Goal: Information Seeking & Learning: Learn about a topic

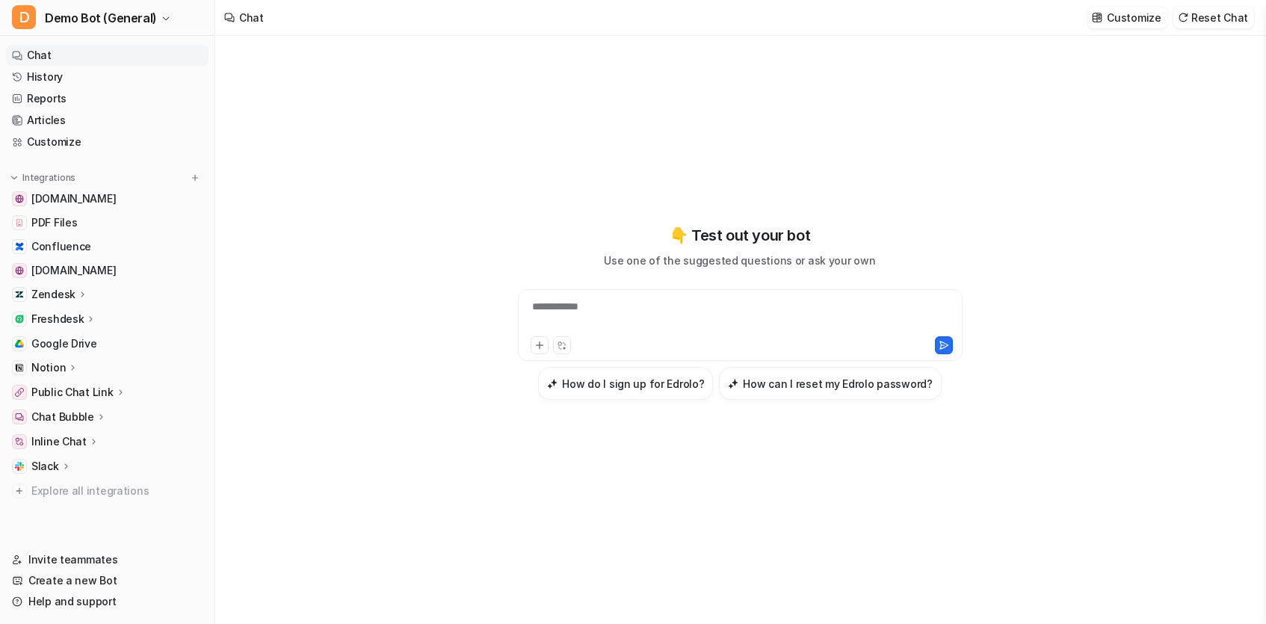
click at [70, 286] on div "Zendesk" at bounding box center [107, 294] width 202 height 21
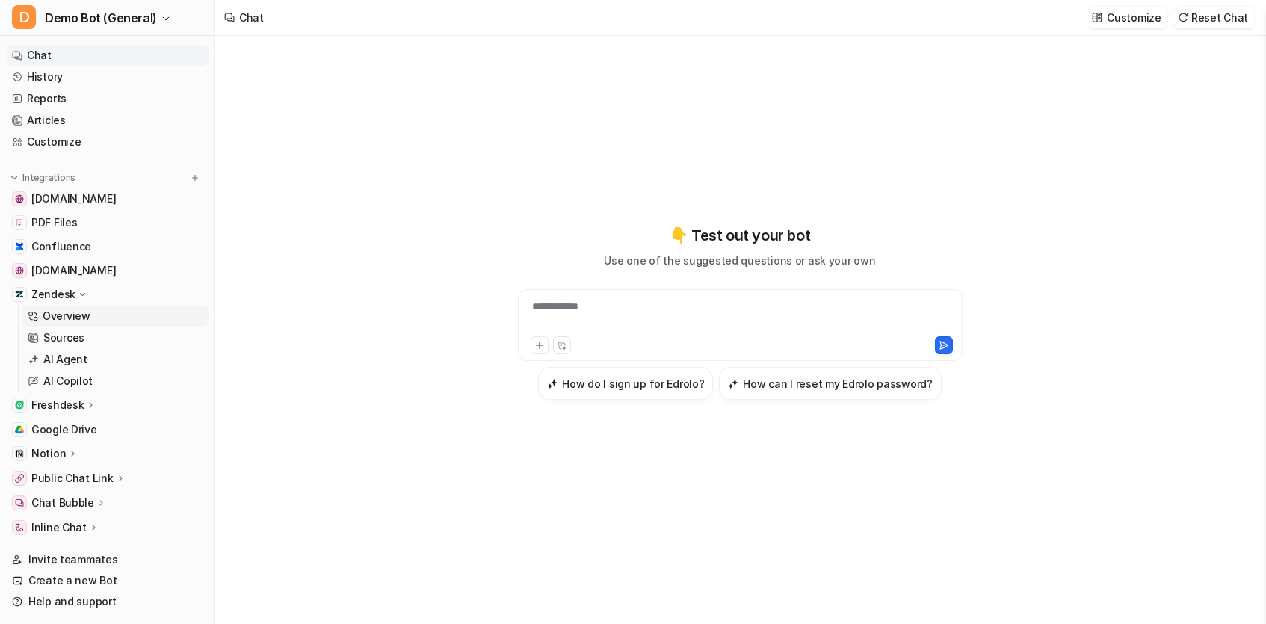
click at [70, 316] on p "Overview" at bounding box center [67, 316] width 48 height 15
click at [55, 377] on p "AI Copilot" at bounding box center [67, 381] width 49 height 15
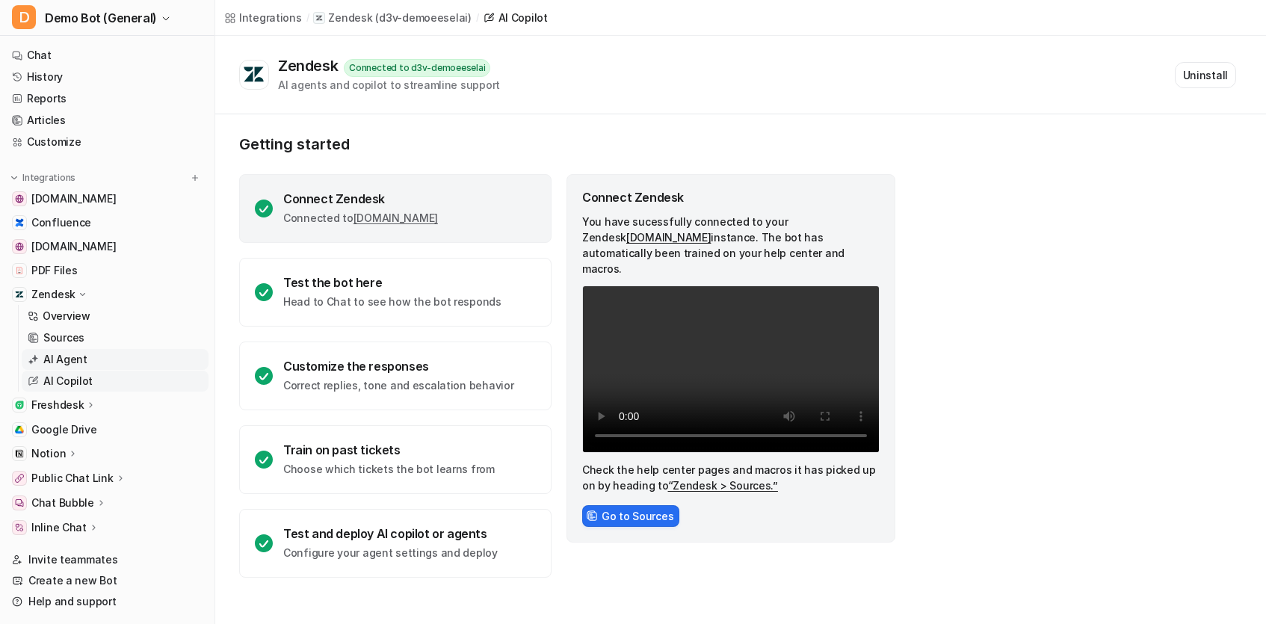
click at [83, 353] on p "AI Agent" at bounding box center [65, 359] width 44 height 15
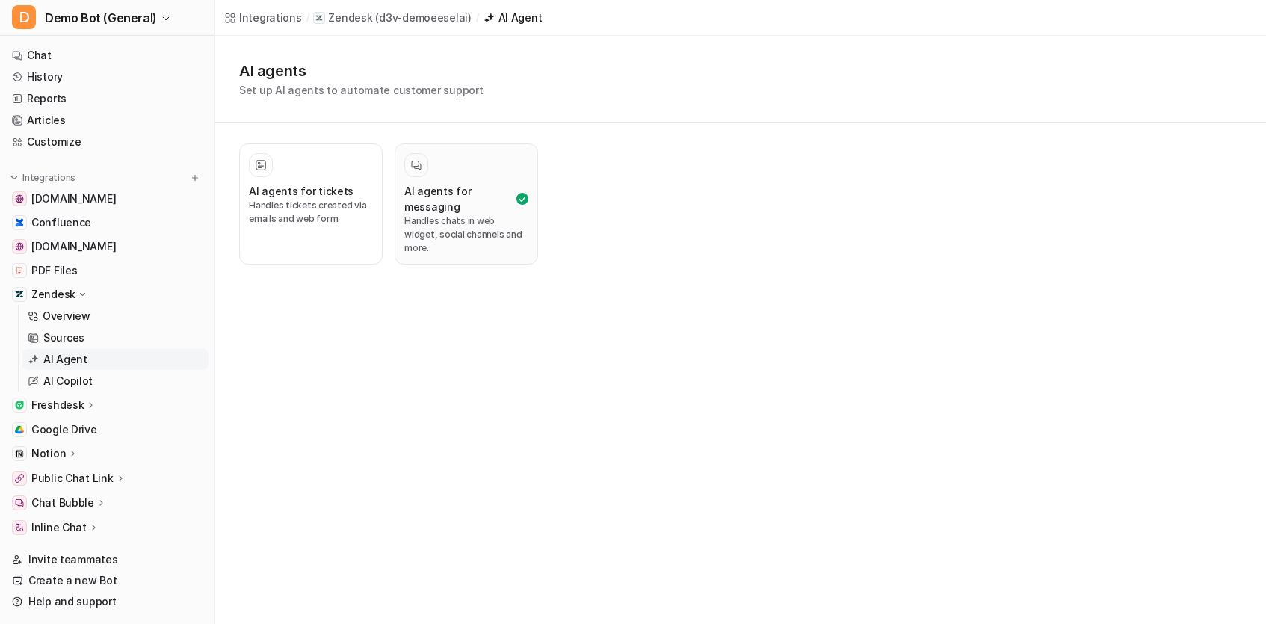
click at [476, 201] on h3 "AI agents for messaging" at bounding box center [458, 198] width 109 height 31
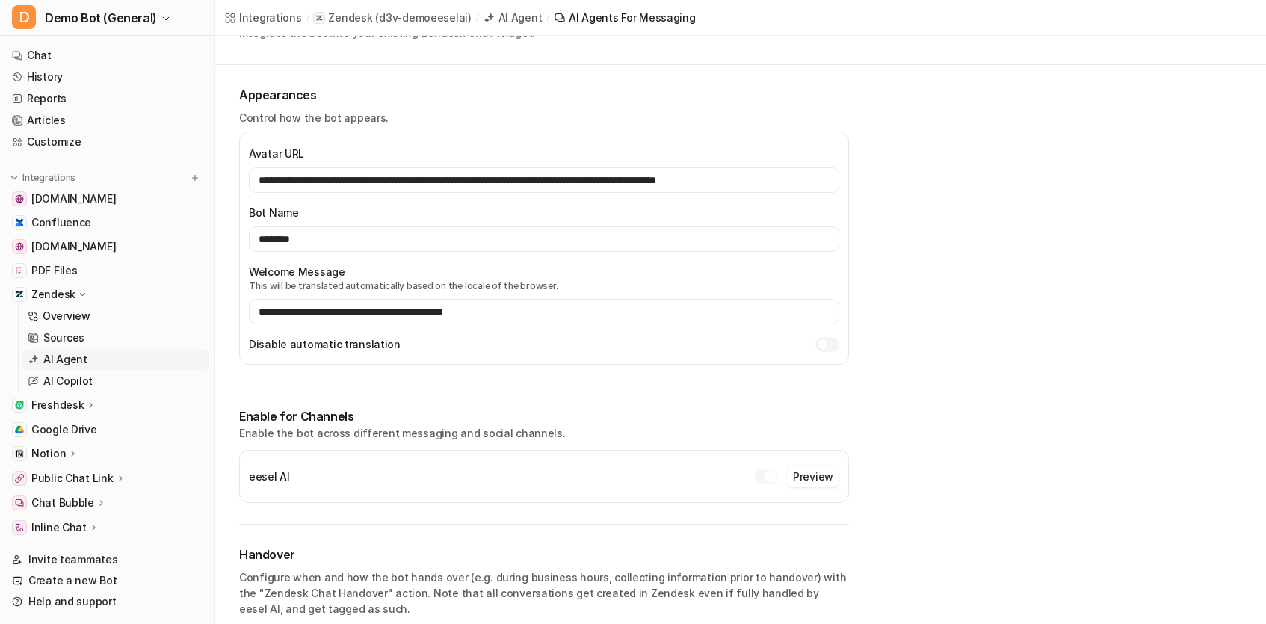
scroll to position [129, 0]
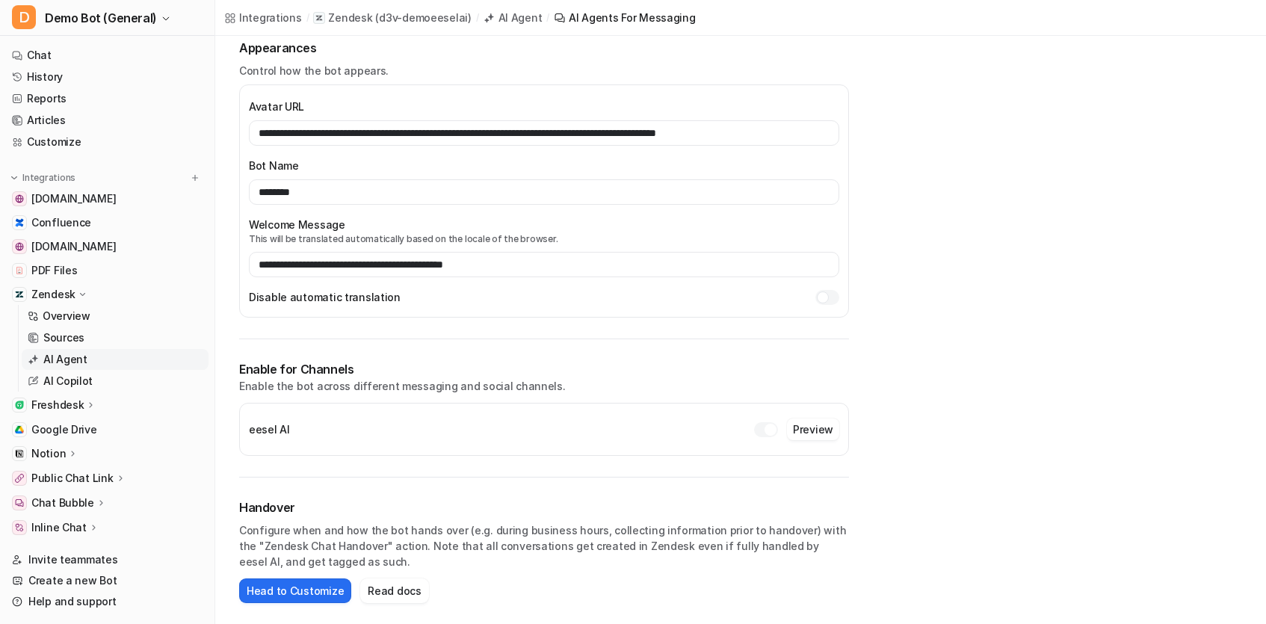
click at [439, 426] on div "eesel AI Preview" at bounding box center [544, 429] width 590 height 28
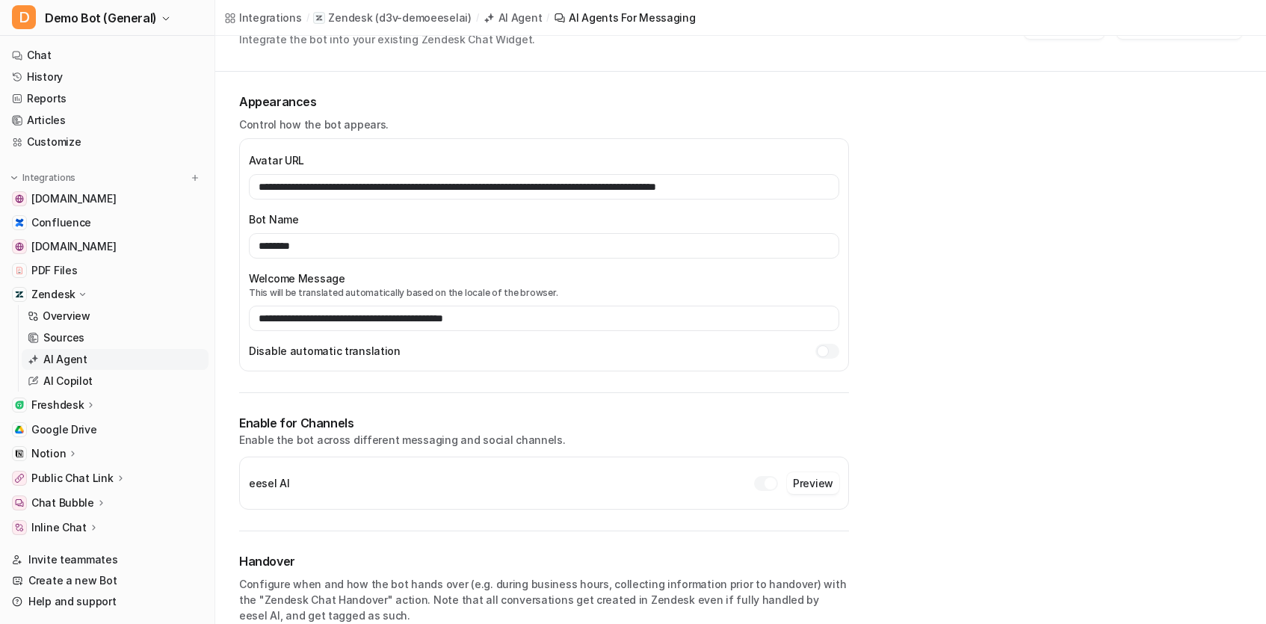
scroll to position [72, 0]
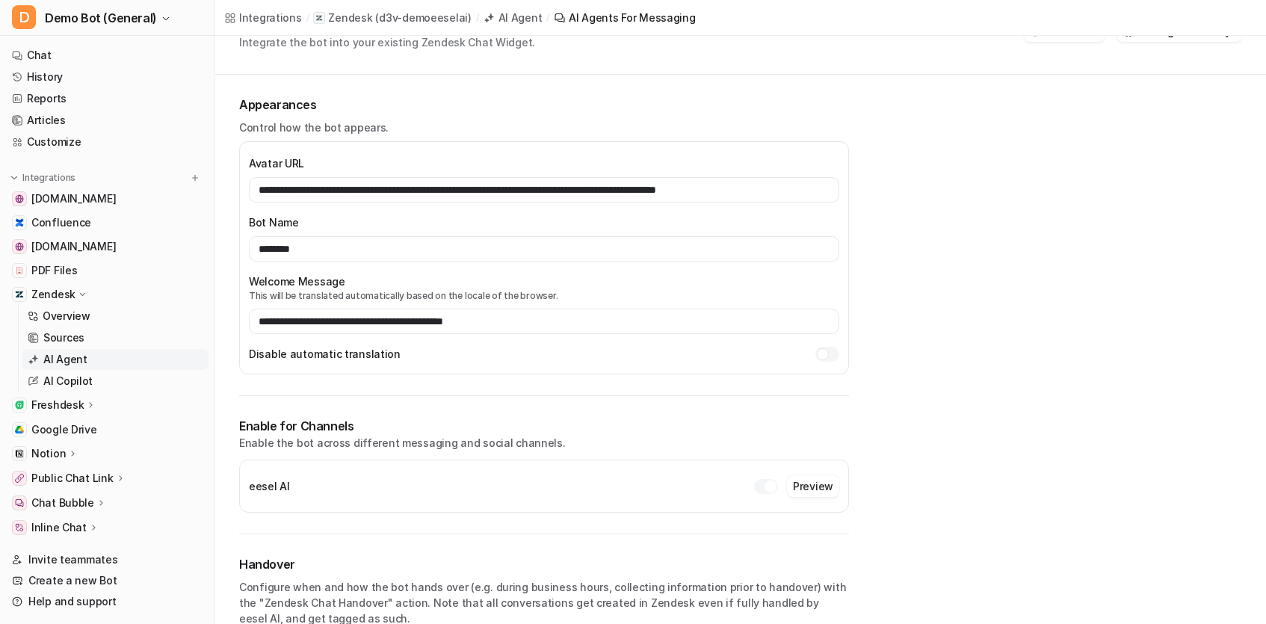
click at [391, 435] on p "Enable the bot across different messaging and social channels." at bounding box center [544, 443] width 610 height 16
click at [388, 439] on p "Enable the bot across different messaging and social channels." at bounding box center [544, 443] width 610 height 16
click at [446, 447] on p "Enable the bot across different messaging and social channels." at bounding box center [544, 443] width 610 height 16
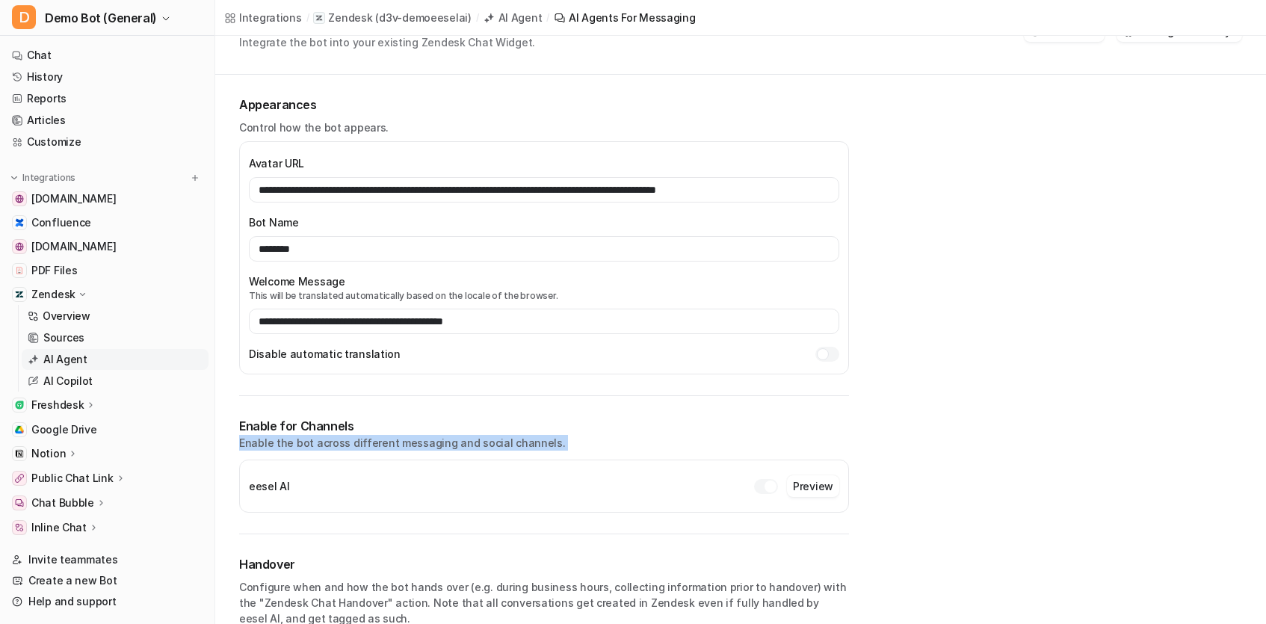
click at [446, 447] on p "Enable the bot across different messaging and social channels." at bounding box center [544, 443] width 610 height 16
click at [657, 445] on p "Enable the bot across different messaging and social channels." at bounding box center [544, 443] width 610 height 16
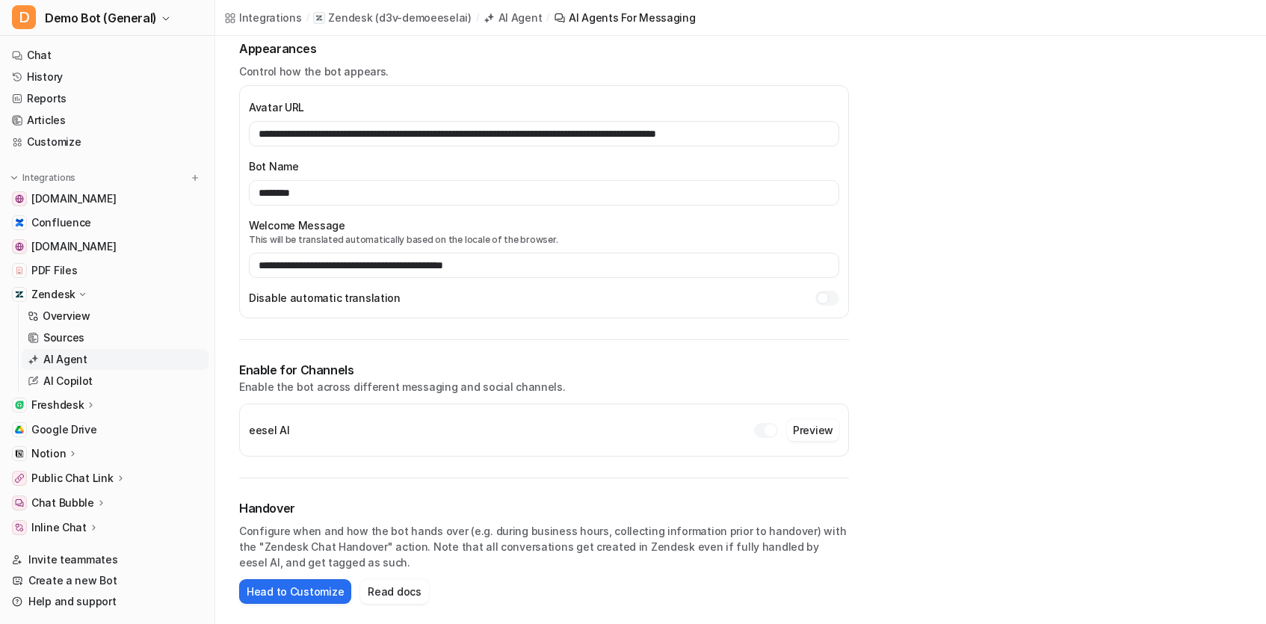
scroll to position [129, 0]
click at [834, 427] on button "Preview" at bounding box center [813, 429] width 52 height 22
click at [63, 504] on p "Chat Bubble" at bounding box center [62, 502] width 63 height 15
click at [44, 504] on p "Chat Bubble" at bounding box center [62, 502] width 63 height 15
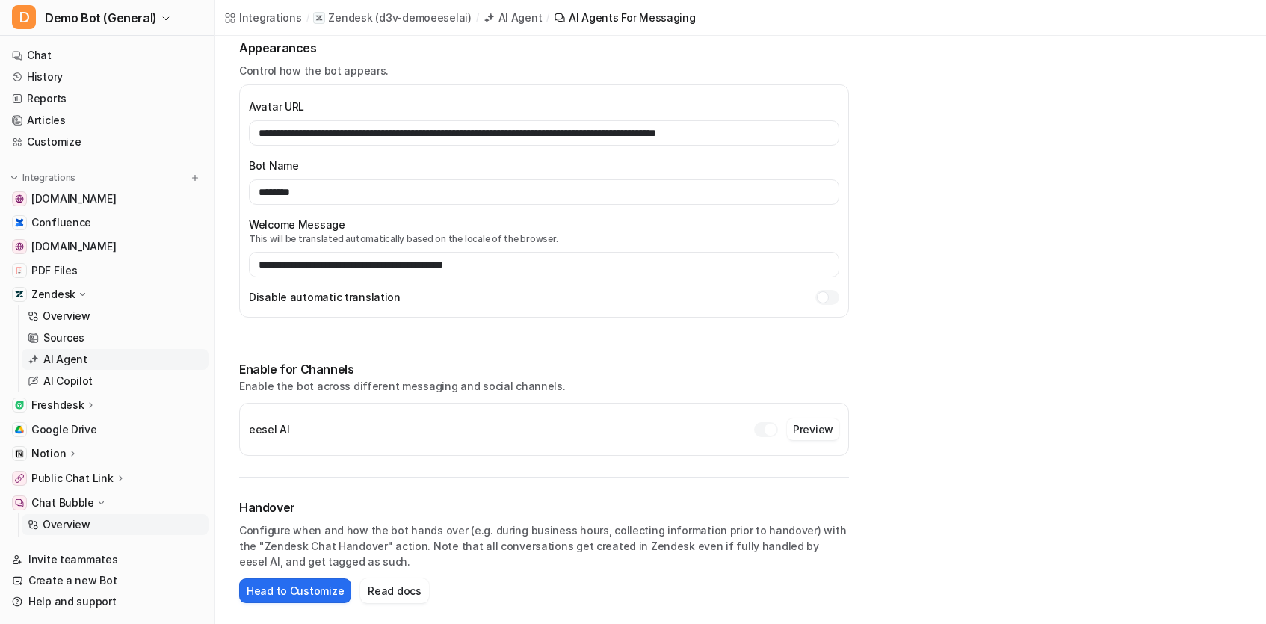
click at [88, 525] on link "Overview" at bounding box center [115, 524] width 187 height 21
click at [22, 504] on img at bounding box center [19, 502] width 9 height 9
